Goal: Navigation & Orientation: Find specific page/section

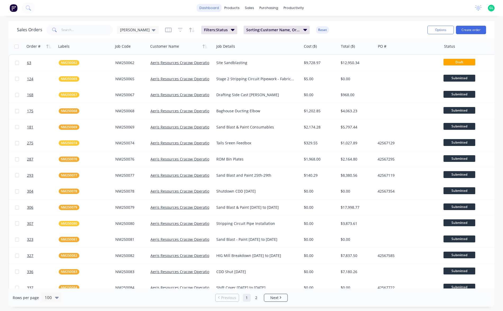
click at [204, 11] on link "dashboard" at bounding box center [209, 8] width 25 height 8
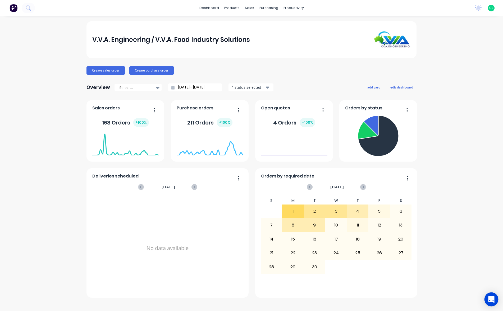
click at [490, 297] on icon "Open Intercom Messenger" at bounding box center [492, 299] width 6 height 7
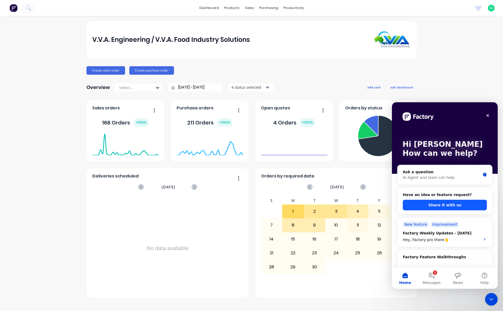
click at [444, 203] on button "Share it with us" at bounding box center [445, 205] width 84 height 11
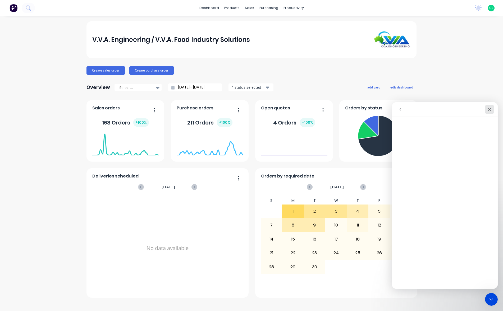
click at [489, 111] on icon "Close" at bounding box center [490, 109] width 4 height 4
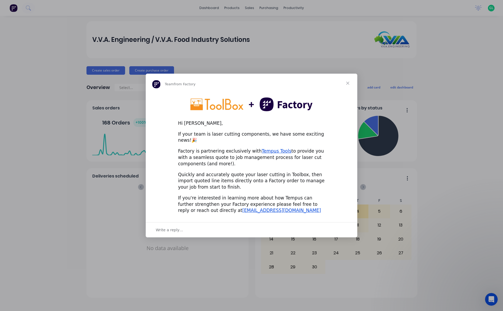
click at [348, 84] on span "Close" at bounding box center [347, 83] width 19 height 19
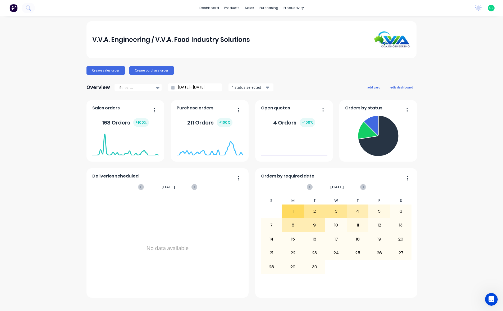
click at [456, 143] on div "V.V.A. Engineering / V.V.A. Food Industry Solutions Create sales order Create p…" at bounding box center [251, 163] width 503 height 284
